Goal: Information Seeking & Learning: Understand process/instructions

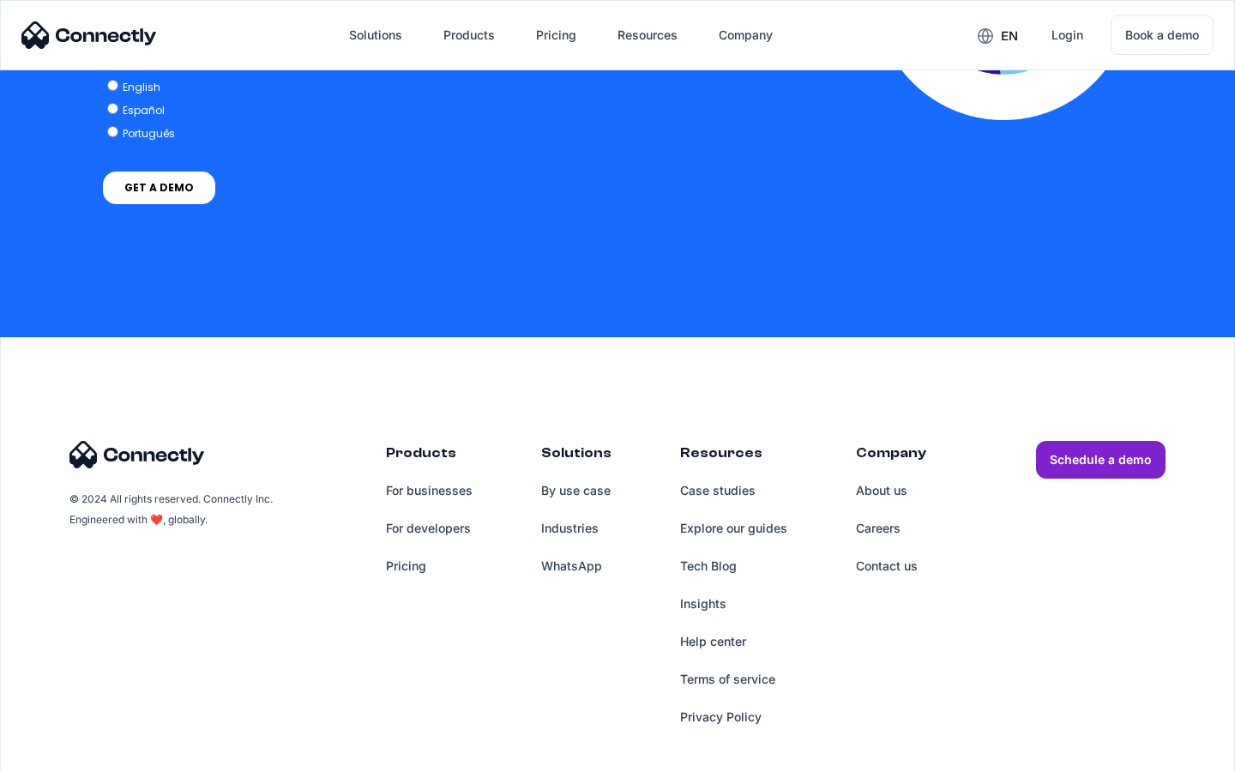
scroll to position [3764, 0]
